Goal: Use online tool/utility: Utilize a website feature to perform a specific function

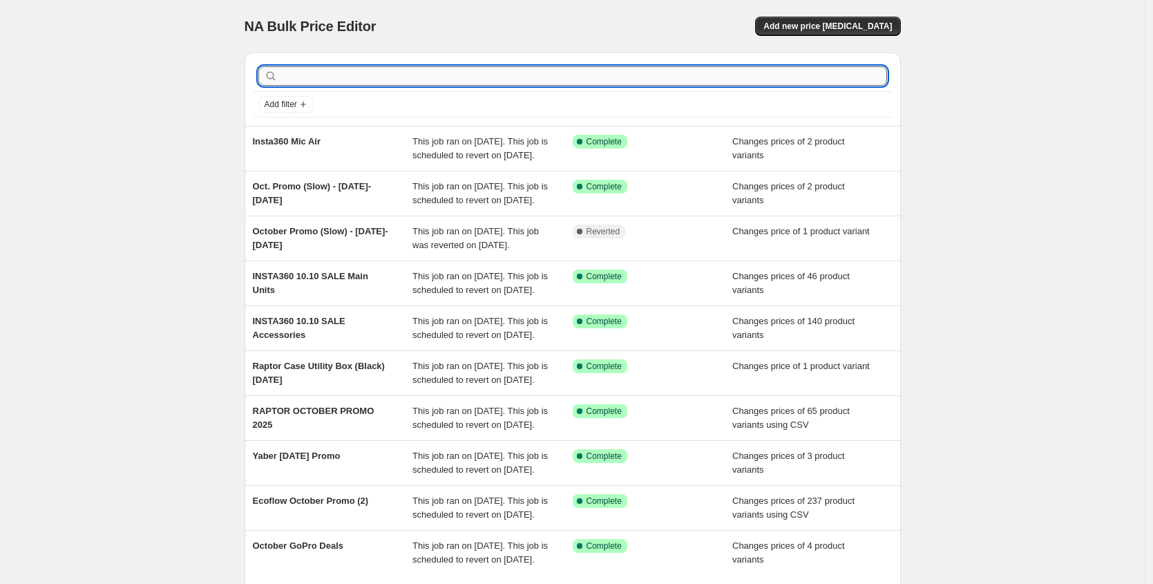
click at [528, 73] on input "text" at bounding box center [583, 75] width 606 height 19
type input "hollyland"
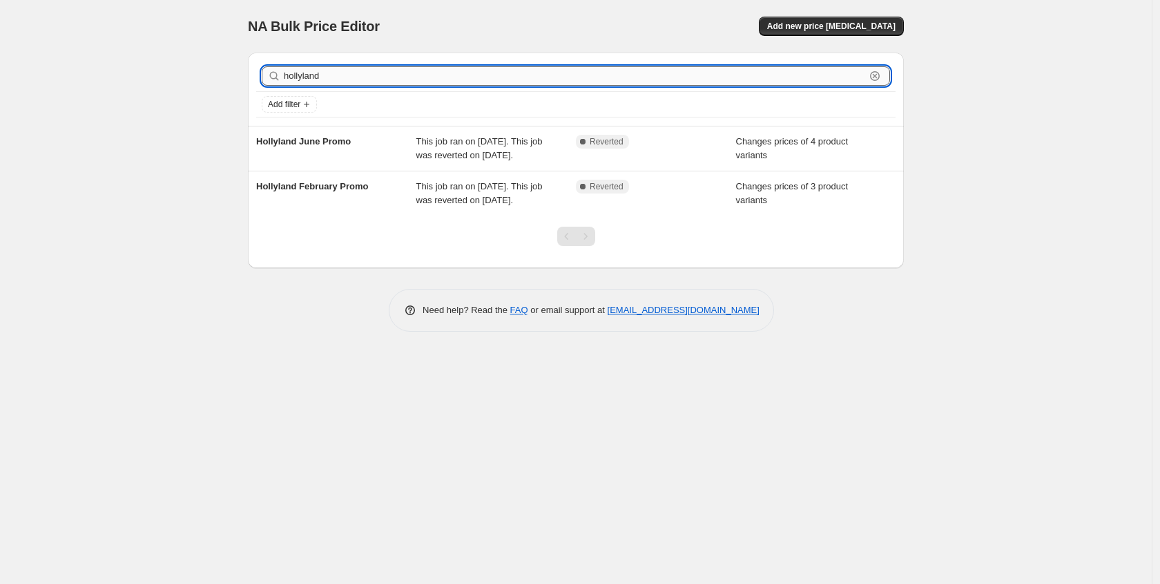
click at [358, 77] on input "hollyland" at bounding box center [575, 75] width 582 height 19
type input "aging"
